Goal: Information Seeking & Learning: Learn about a topic

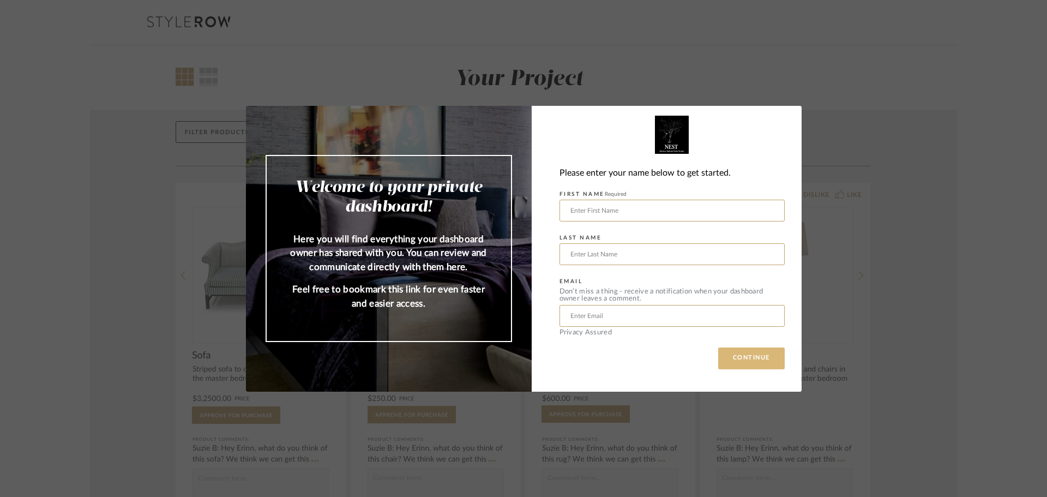
click at [763, 359] on button "CONTINUE" at bounding box center [751, 358] width 67 height 22
click at [574, 214] on input "text" at bounding box center [672, 211] width 225 height 22
type input "Aeron"
type input "s"
type input "Sheeley"
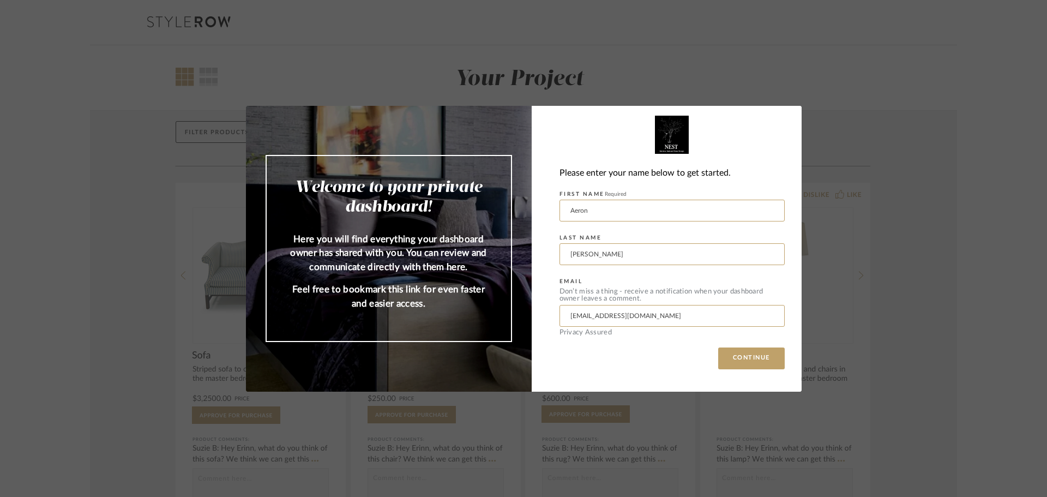
type input "aeronmay@yahoo.com"
click at [718, 347] on button "CONTINUE" at bounding box center [751, 358] width 67 height 22
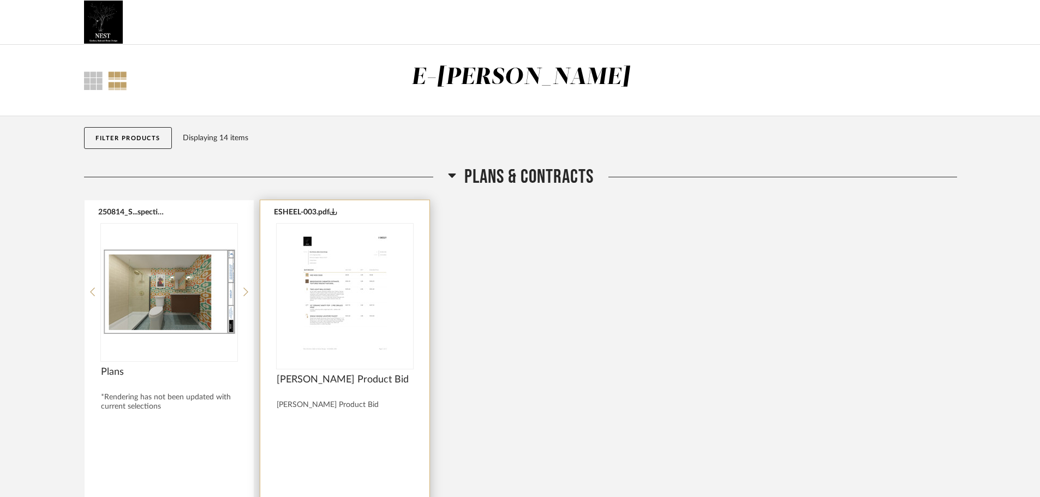
click at [0, 0] on img at bounding box center [0, 0] width 0 height 0
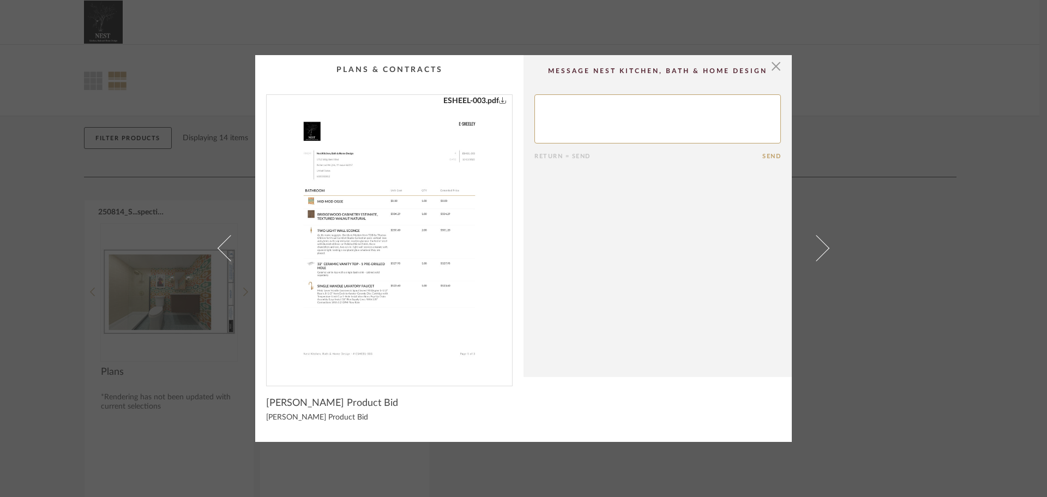
click at [365, 259] on img "0" at bounding box center [389, 236] width 221 height 282
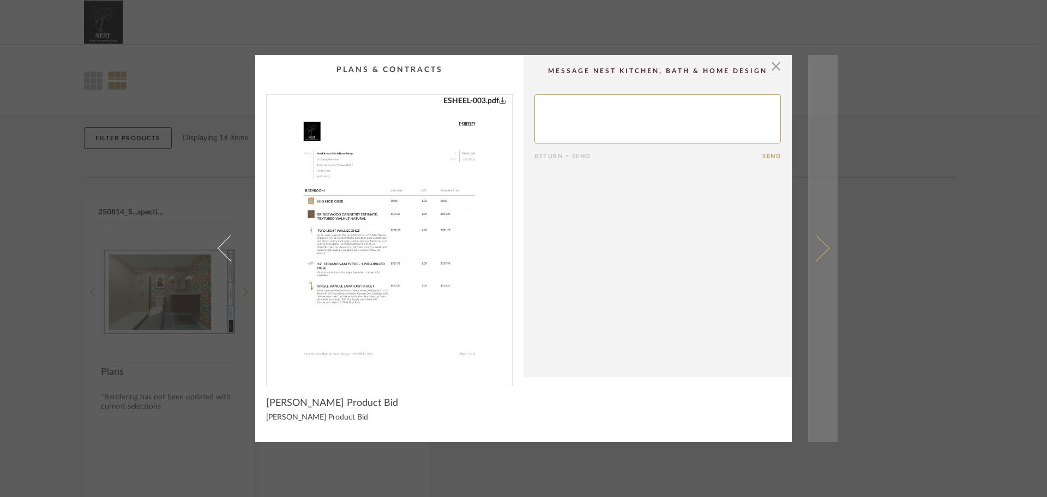
click at [823, 246] on span at bounding box center [816, 248] width 26 height 26
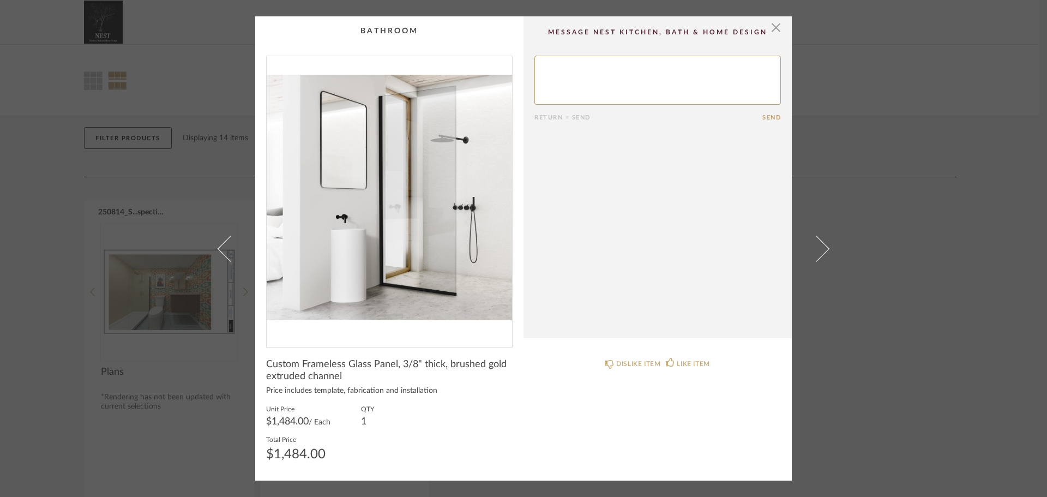
click at [823, 246] on span at bounding box center [816, 248] width 26 height 26
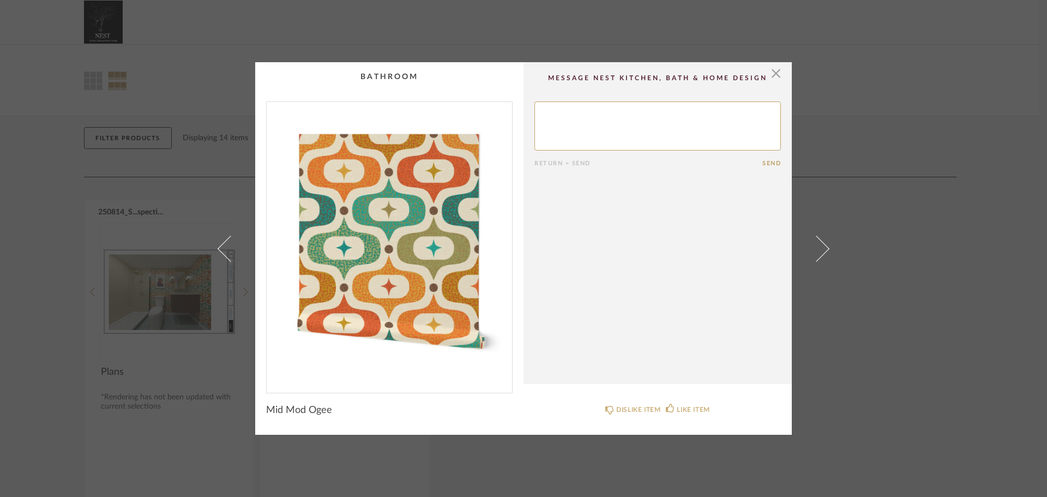
click at [823, 246] on span at bounding box center [816, 248] width 26 height 26
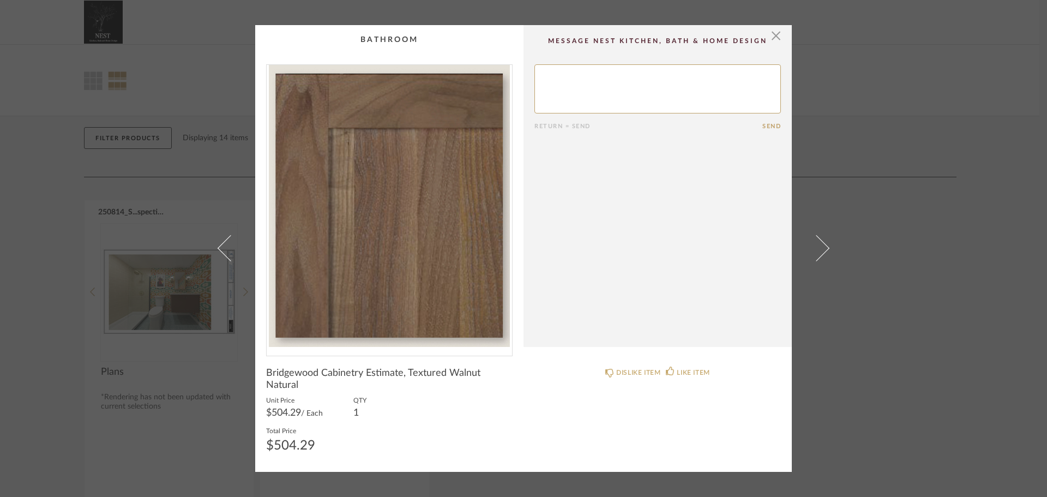
click at [823, 246] on span at bounding box center [816, 248] width 26 height 26
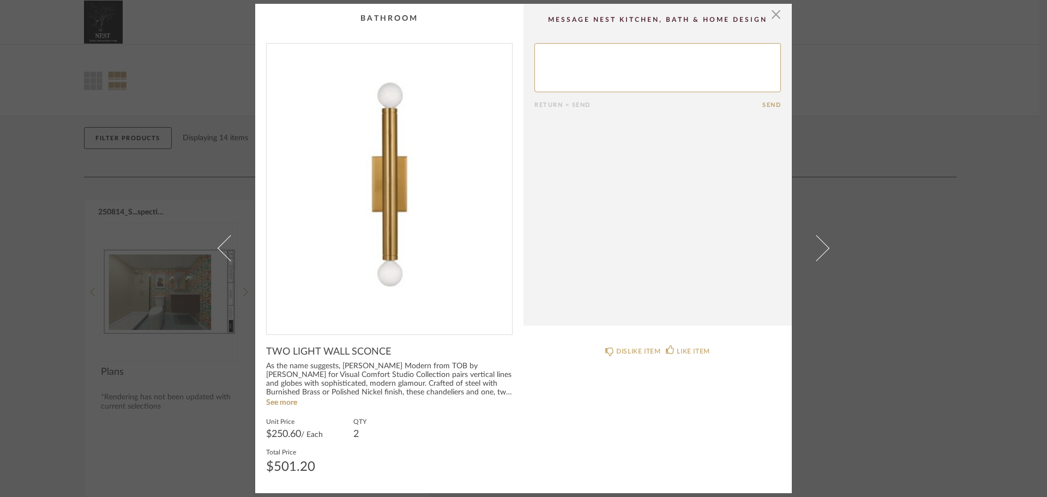
click at [823, 246] on span at bounding box center [816, 248] width 26 height 26
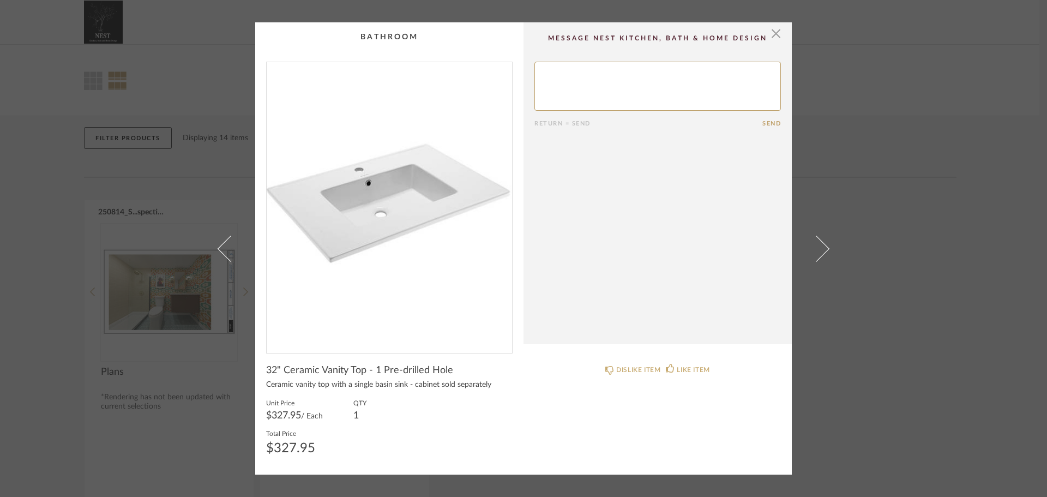
click at [823, 246] on span at bounding box center [816, 248] width 26 height 26
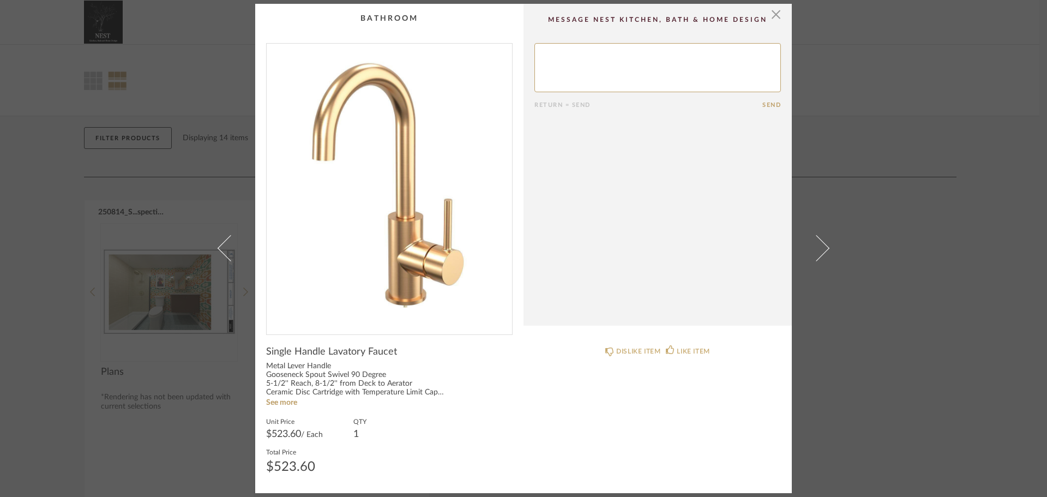
click at [823, 246] on span at bounding box center [816, 248] width 26 height 26
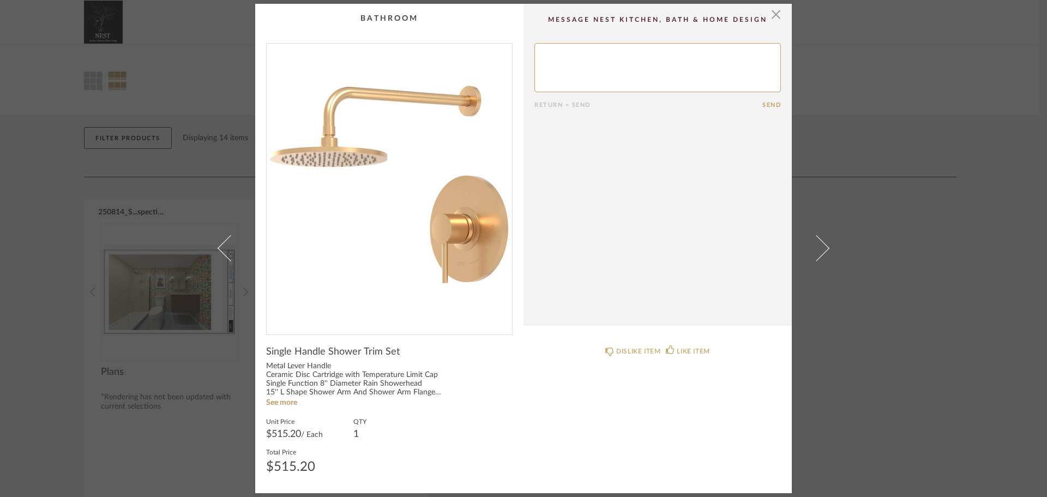
click at [823, 246] on span at bounding box center [816, 248] width 26 height 26
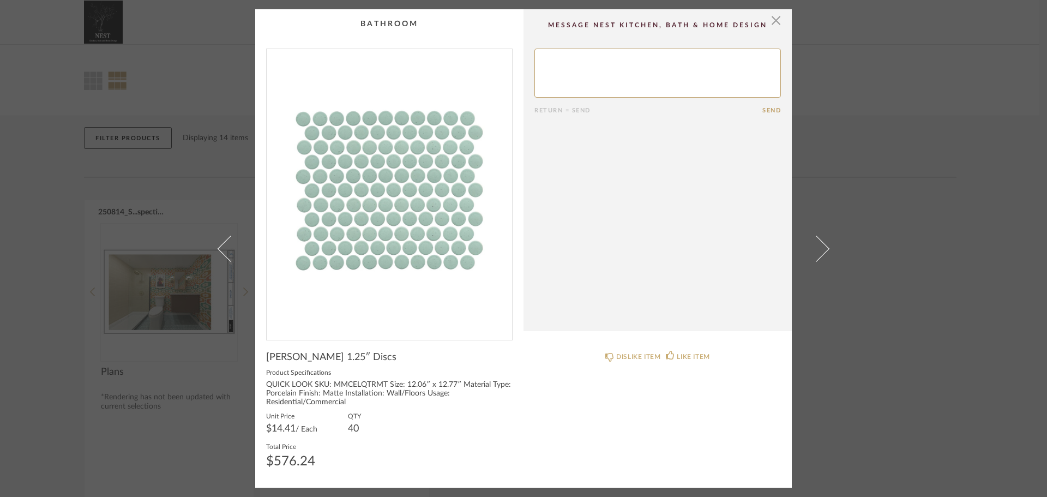
click at [823, 246] on span at bounding box center [816, 248] width 26 height 26
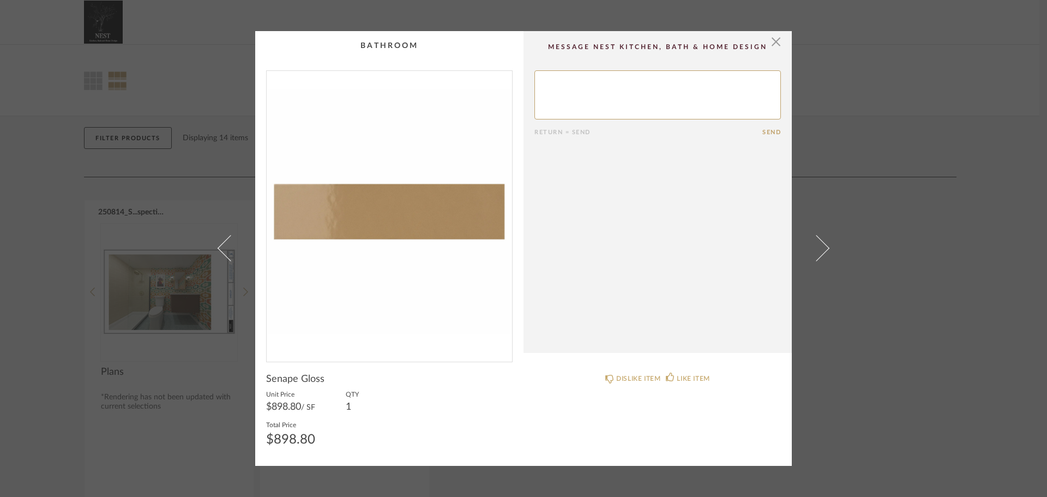
click at [823, 246] on span at bounding box center [816, 248] width 26 height 26
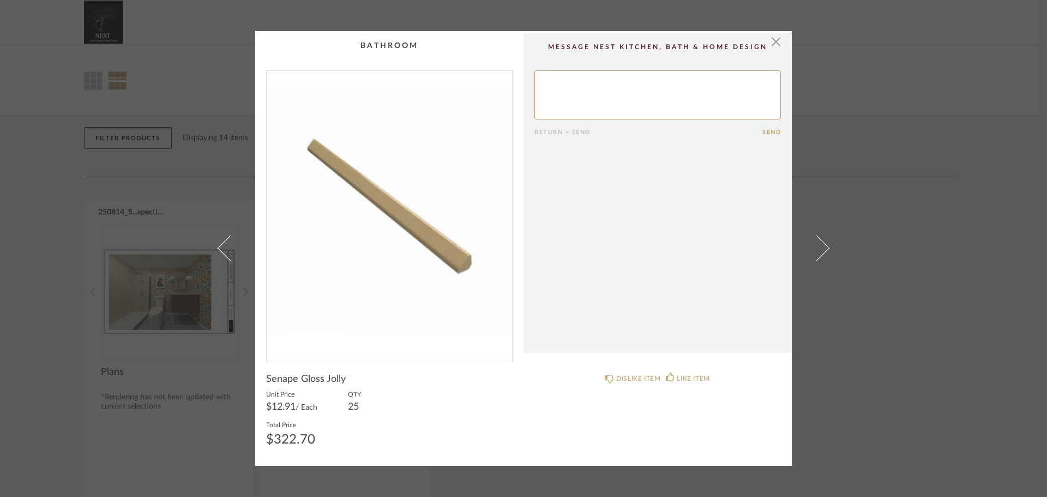
click at [823, 246] on span at bounding box center [816, 248] width 26 height 26
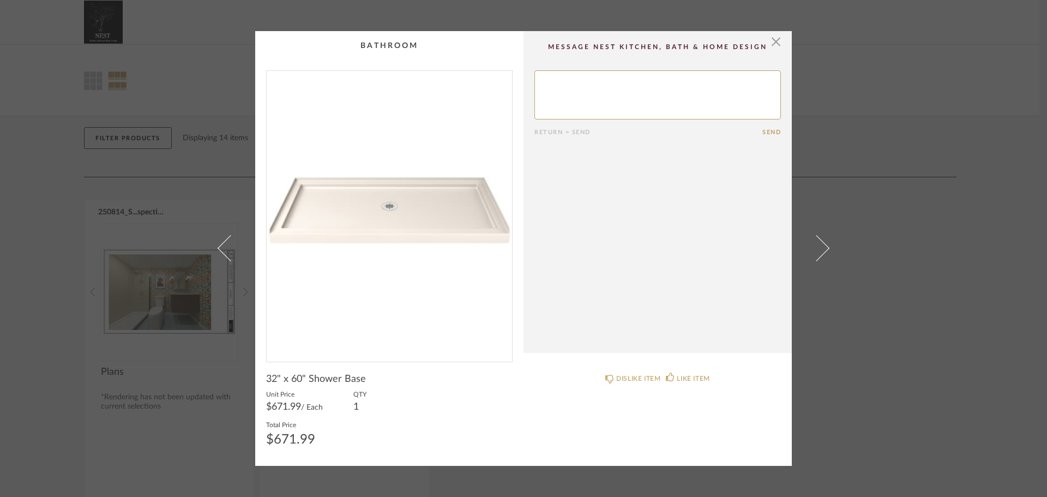
click at [823, 246] on span at bounding box center [816, 248] width 26 height 26
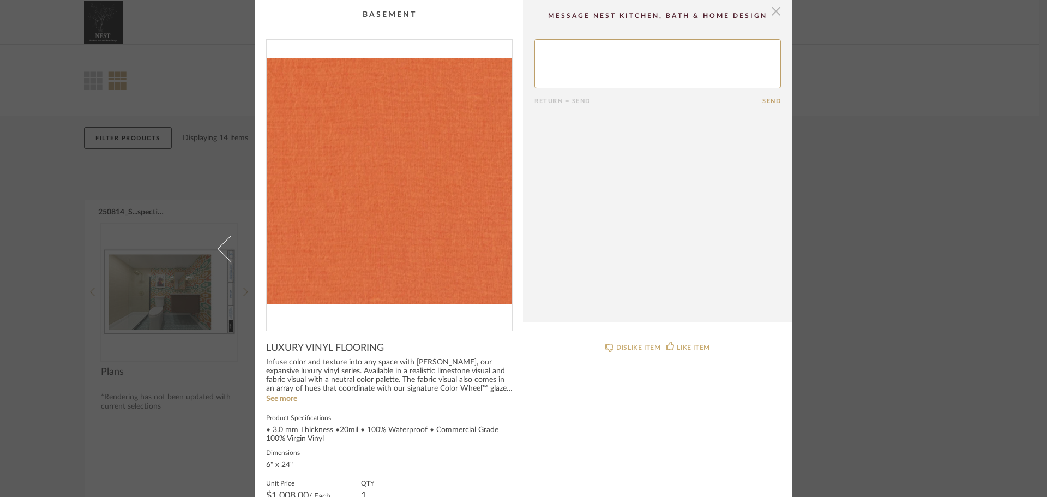
click at [777, 11] on span "button" at bounding box center [776, 11] width 22 height 22
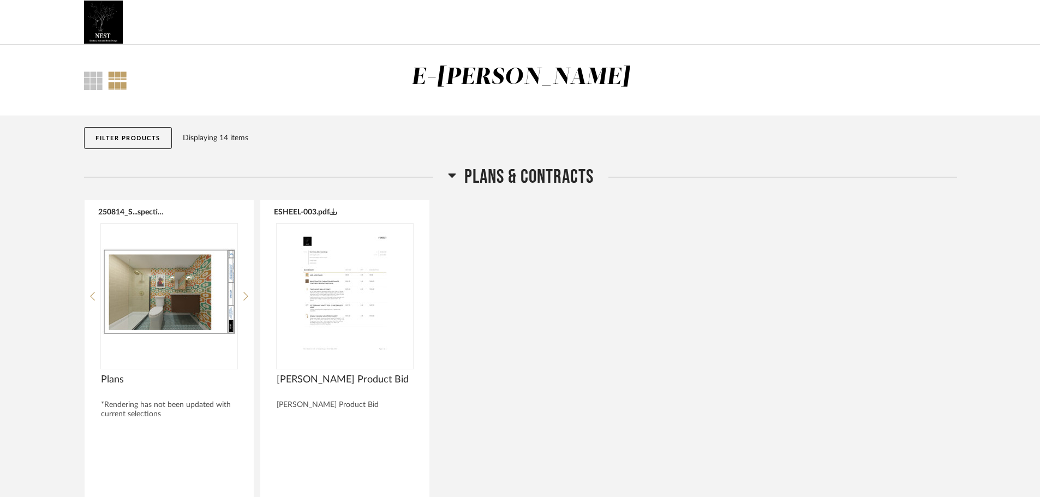
click at [97, 135] on button "Filter Products" at bounding box center [128, 138] width 88 height 22
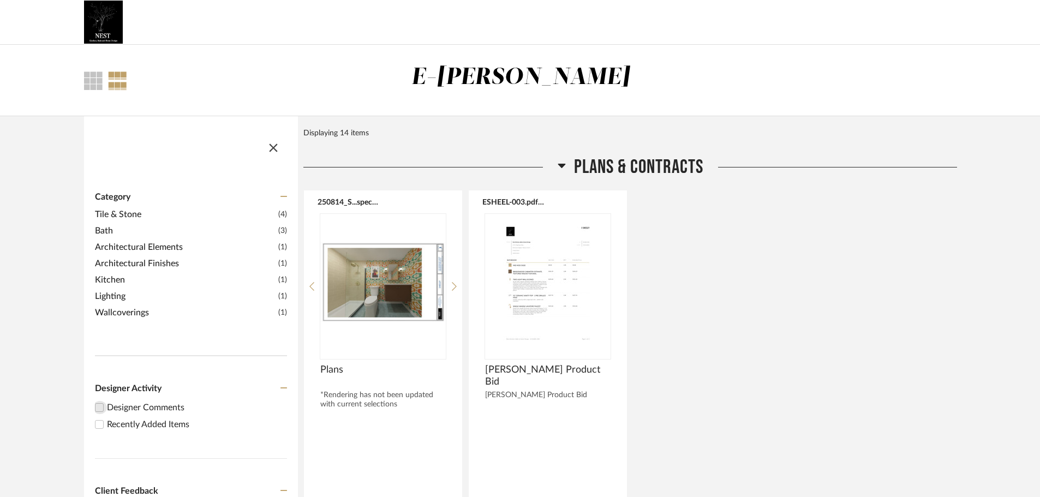
click at [101, 409] on input "Designer Comments" at bounding box center [99, 407] width 13 height 13
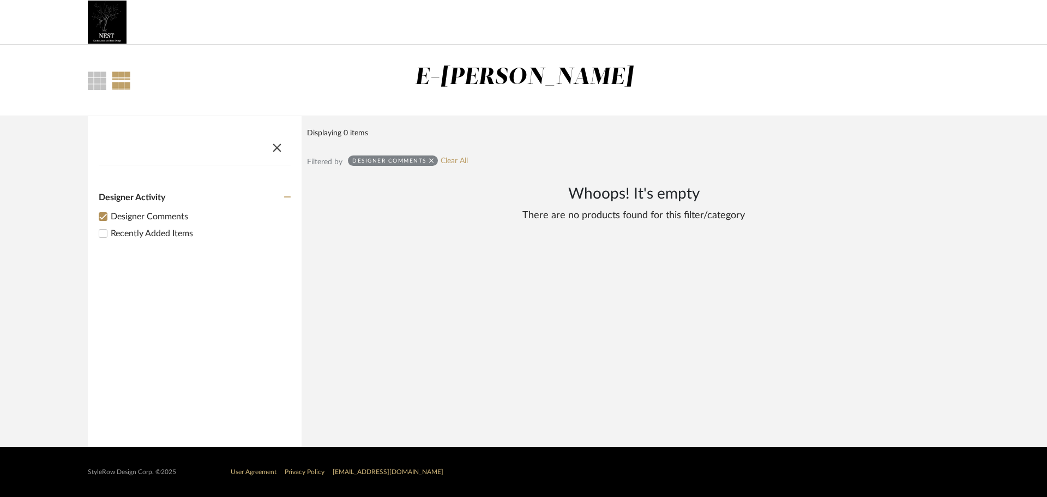
click at [101, 407] on div "Filter Items Category Designer Activity Designer Comments Recently Added Items" at bounding box center [195, 281] width 214 height 331
click at [285, 148] on span "button" at bounding box center [277, 146] width 26 height 26
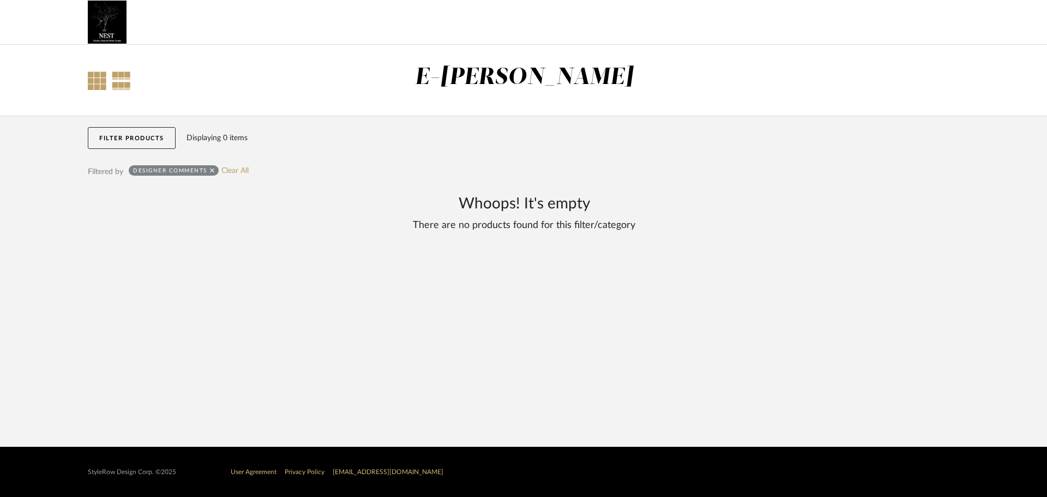
click at [103, 81] on div at bounding box center [97, 80] width 19 height 19
click at [94, 79] on div at bounding box center [97, 80] width 19 height 19
click at [119, 141] on button "Filter Products" at bounding box center [132, 138] width 88 height 22
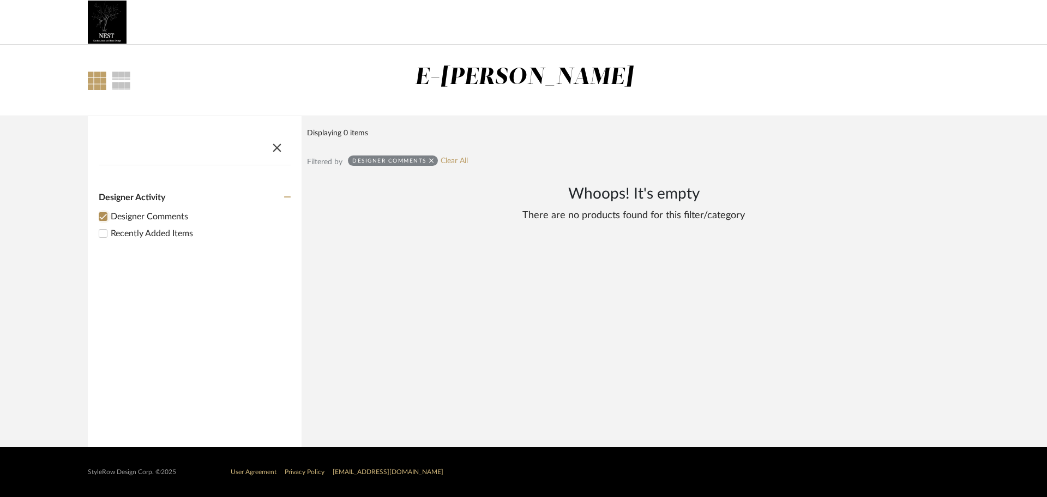
click at [101, 214] on input "Designer Comments" at bounding box center [103, 216] width 13 height 13
checkbox input "false"
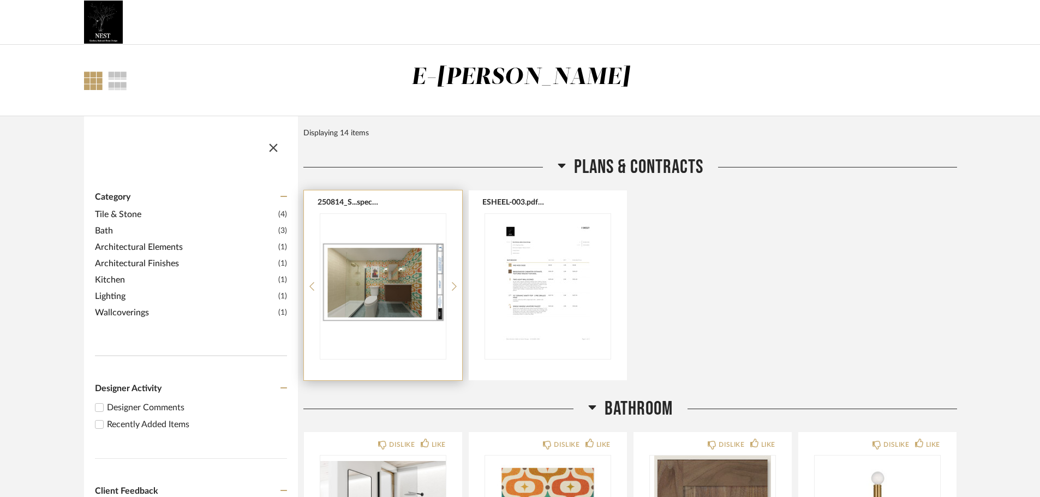
click at [347, 304] on img "0" at bounding box center [382, 282] width 125 height 136
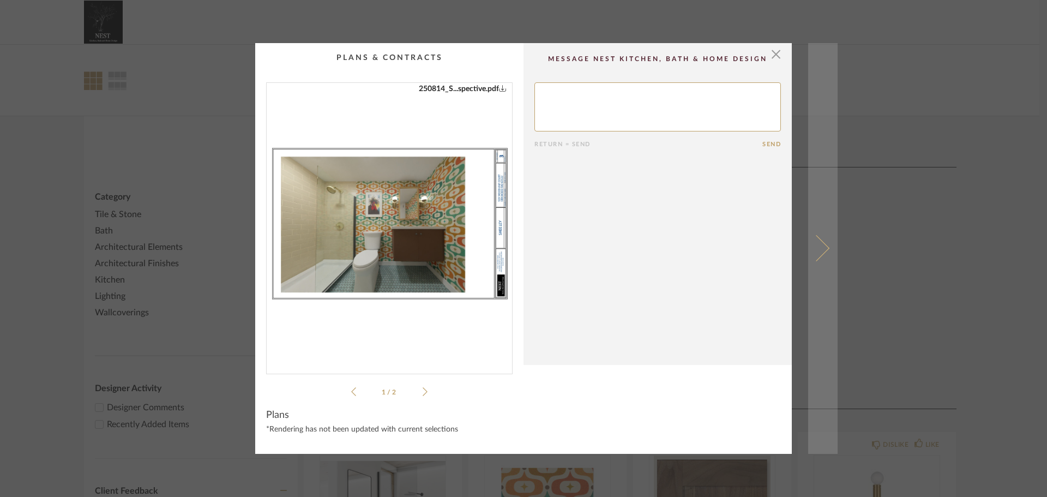
click at [816, 247] on span at bounding box center [816, 248] width 26 height 26
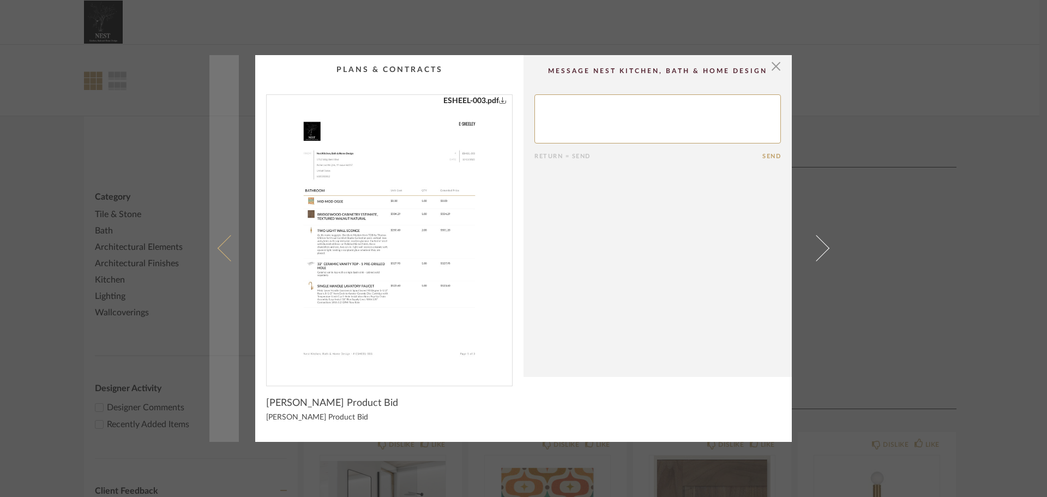
click at [219, 247] on span at bounding box center [231, 248] width 26 height 26
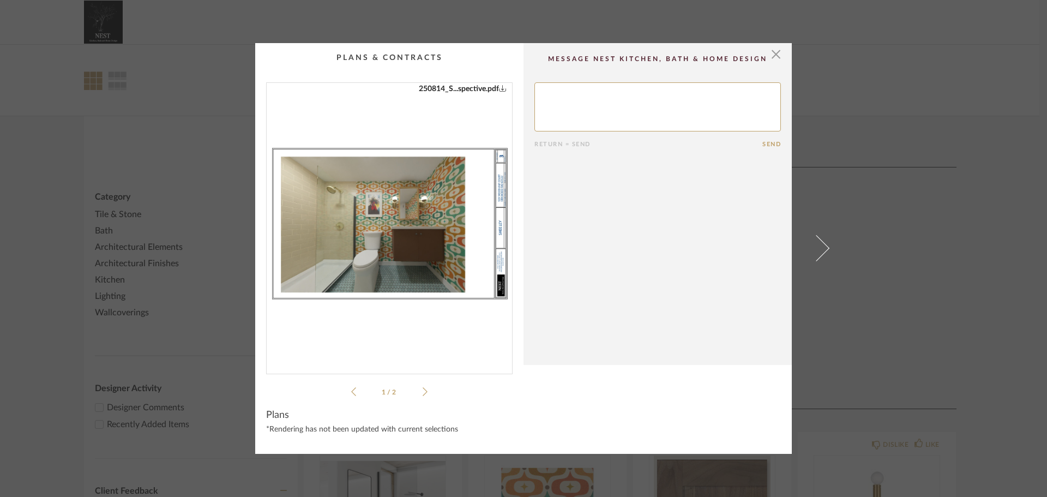
click at [219, 250] on div "× 250908_B..._Sheeley.pdf 250814_S...spective.pdf 250908_B..._Sheeley.pdf 25081…" at bounding box center [523, 248] width 628 height 411
click at [423, 391] on icon at bounding box center [425, 392] width 5 height 10
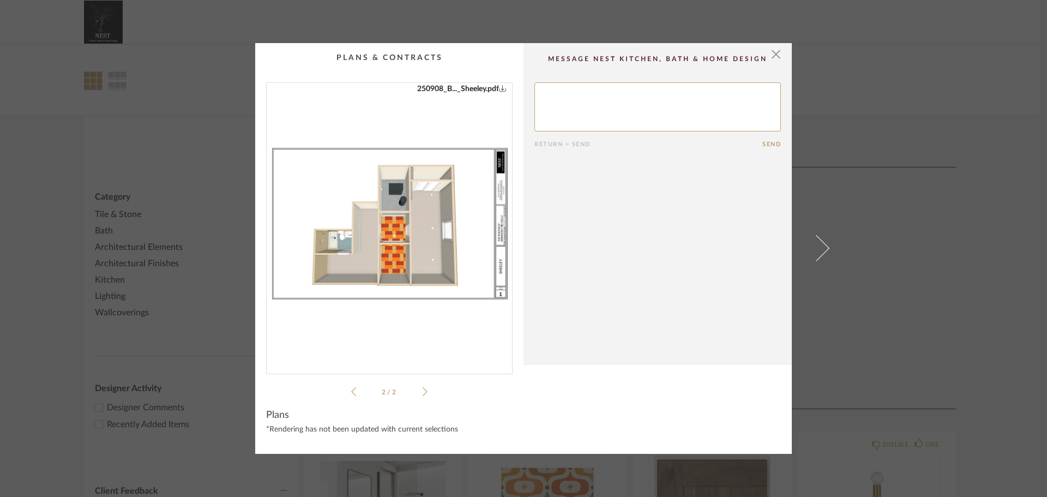
click at [351, 389] on icon at bounding box center [353, 392] width 5 height 10
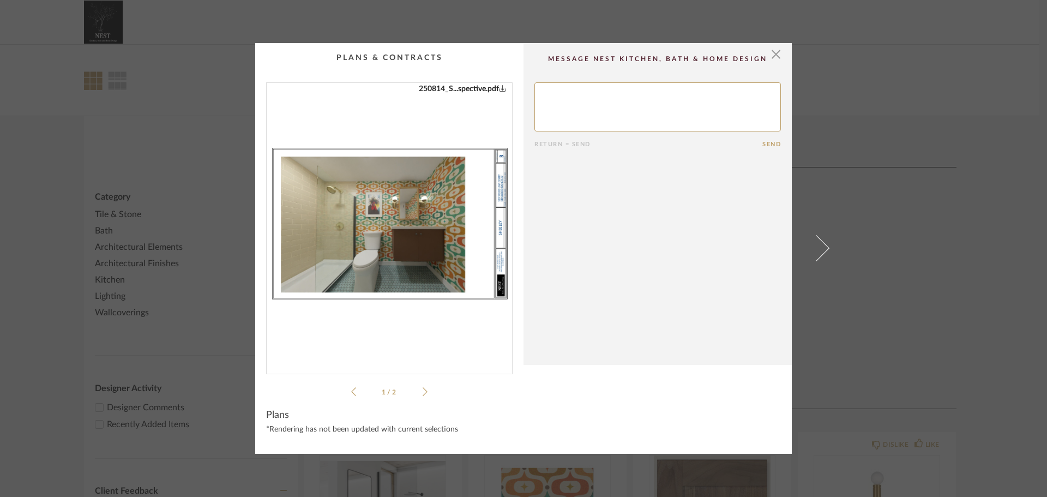
click at [372, 225] on img "0" at bounding box center [389, 224] width 245 height 282
drag, startPoint x: 423, startPoint y: 394, endPoint x: 423, endPoint y: 384, distance: 9.8
click at [424, 393] on div "250908_B..._Sheeley.pdf 250814_S...spective.pdf 250908_B..._Sheeley.pdf 250814_…" at bounding box center [389, 240] width 247 height 316
click at [423, 390] on icon at bounding box center [425, 392] width 5 height 10
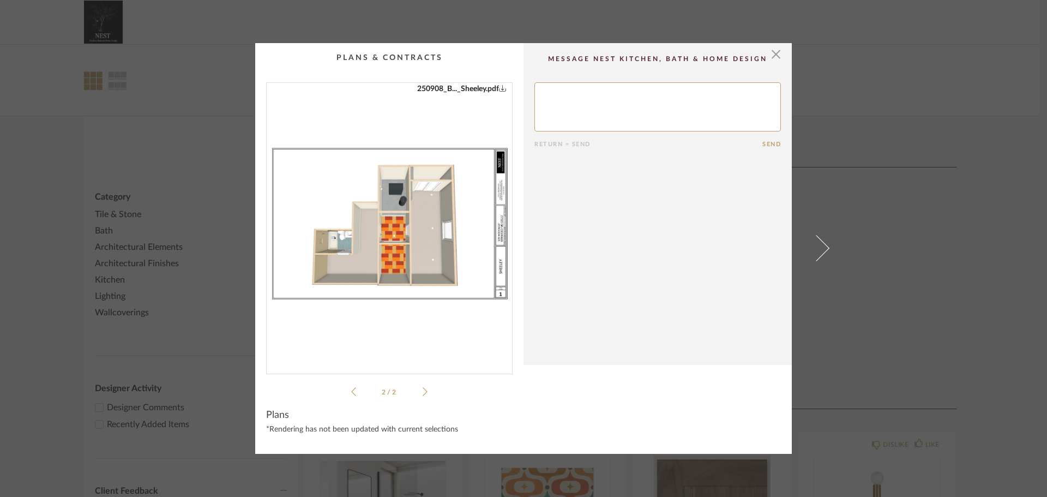
click at [370, 196] on img "1" at bounding box center [389, 224] width 245 height 282
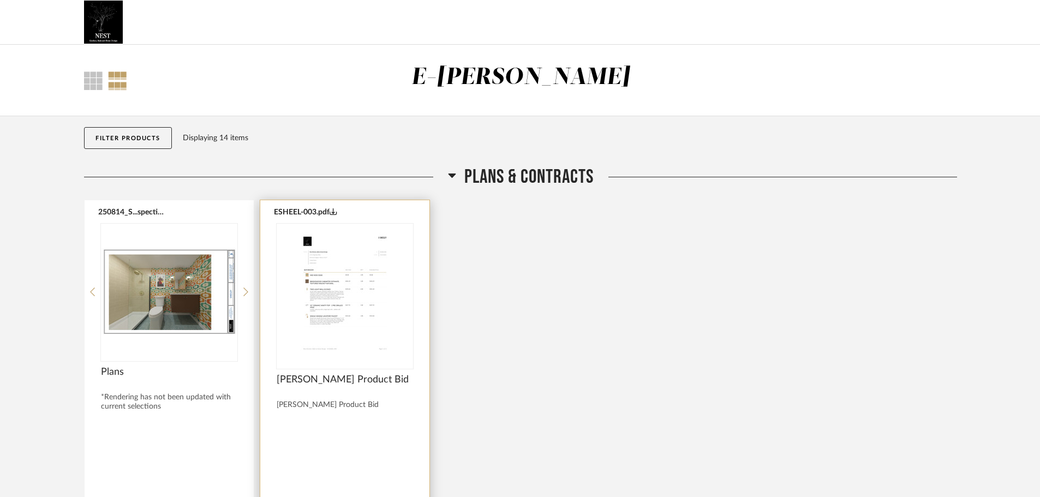
click at [0, 0] on img at bounding box center [0, 0] width 0 height 0
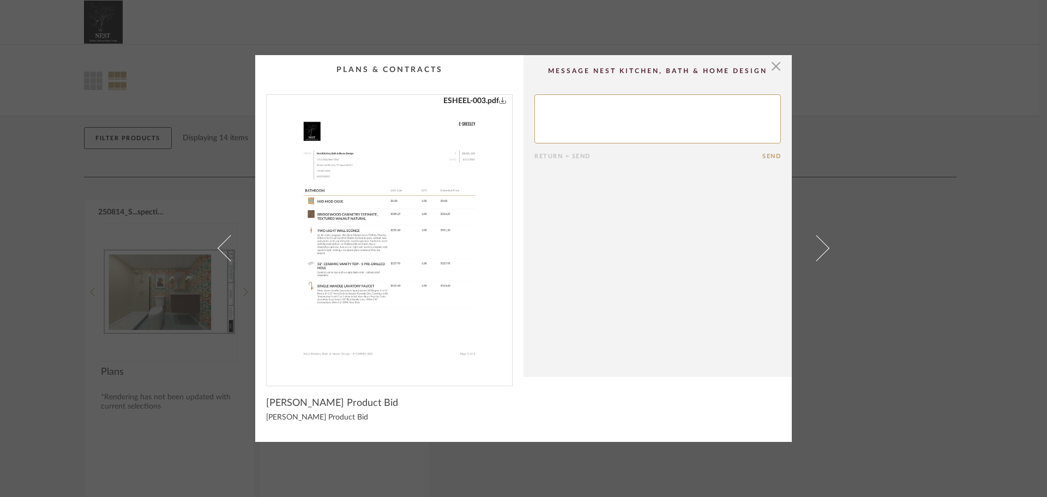
click at [346, 208] on img "0" at bounding box center [389, 236] width 221 height 282
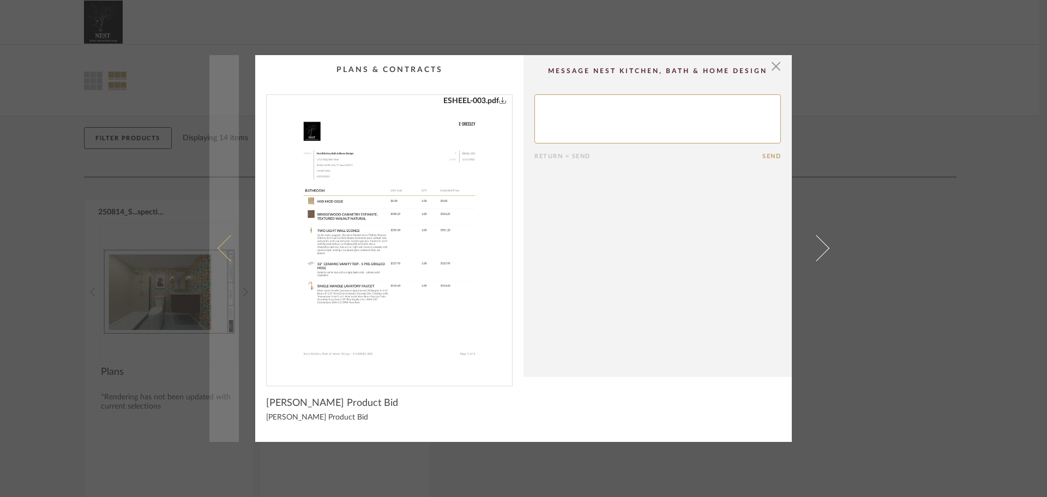
click at [222, 244] on span at bounding box center [231, 248] width 26 height 26
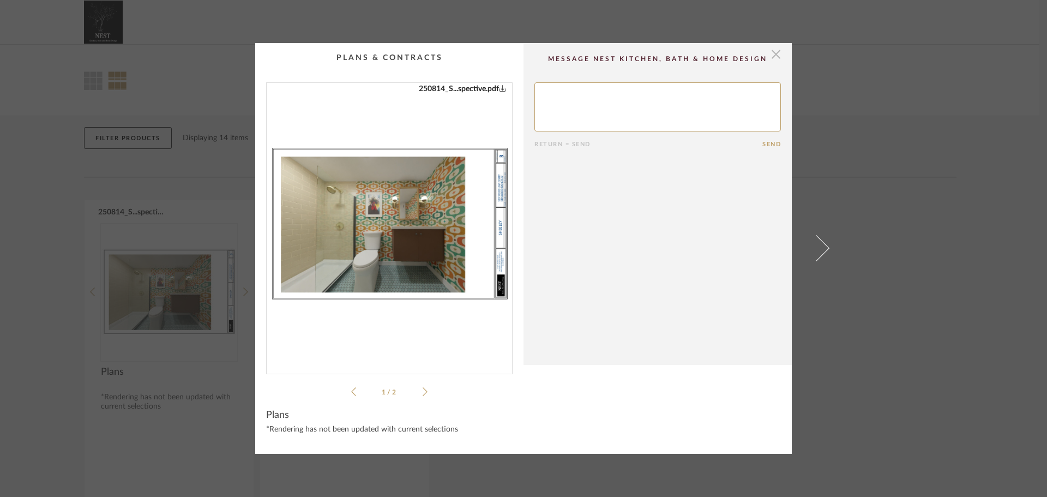
click at [771, 50] on span "button" at bounding box center [776, 54] width 22 height 22
